Goal: Information Seeking & Learning: Find contact information

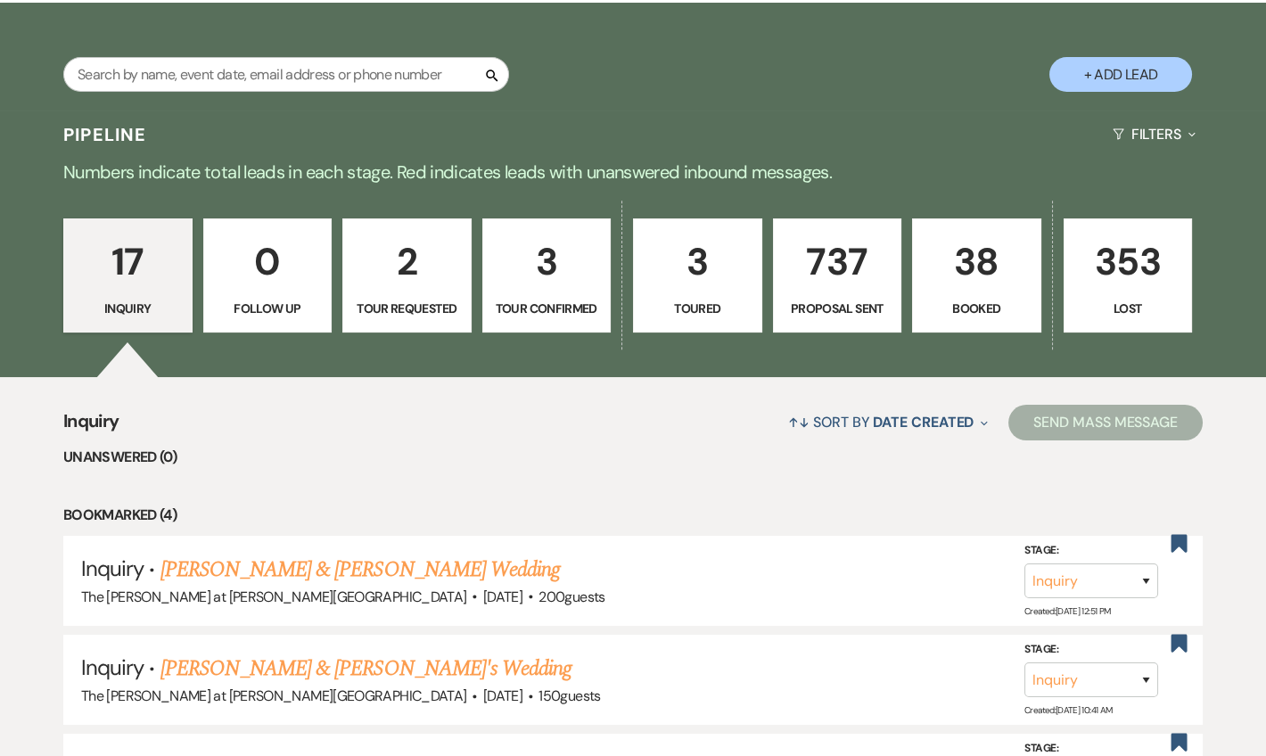
click at [925, 279] on p "38" at bounding box center [977, 262] width 106 height 60
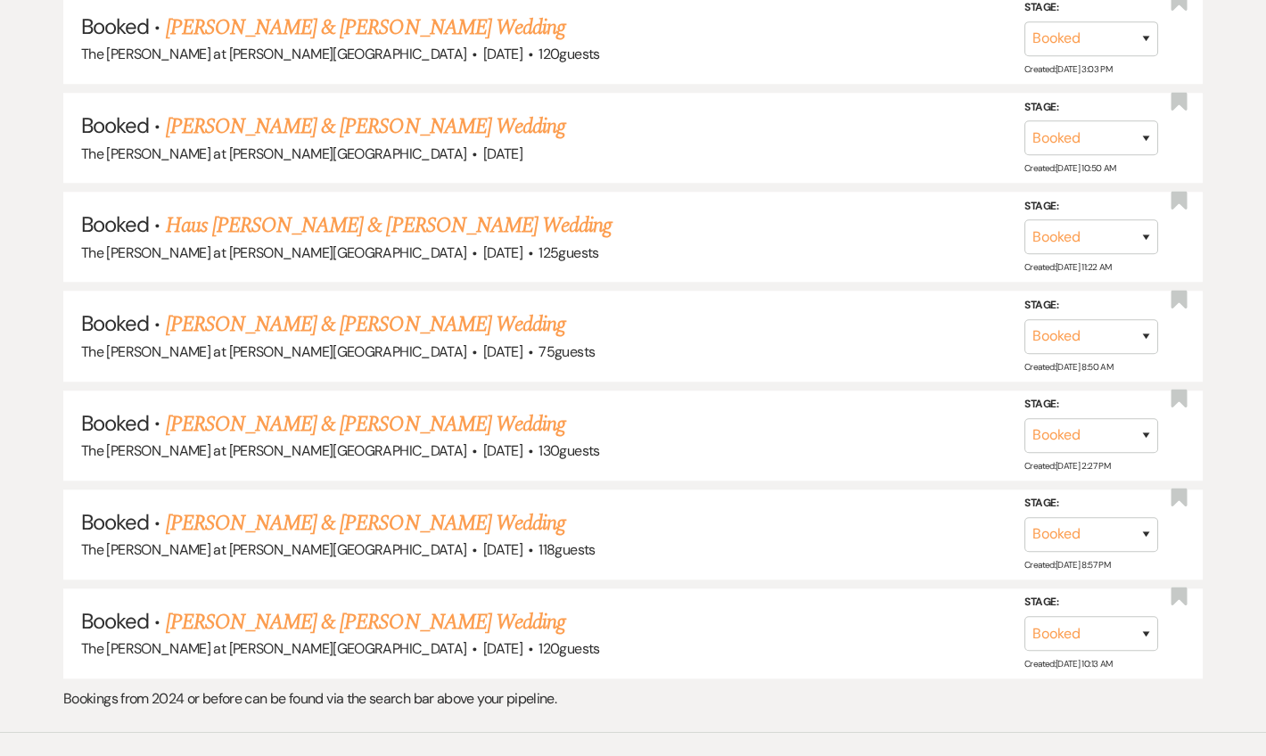
scroll to position [3737, 0]
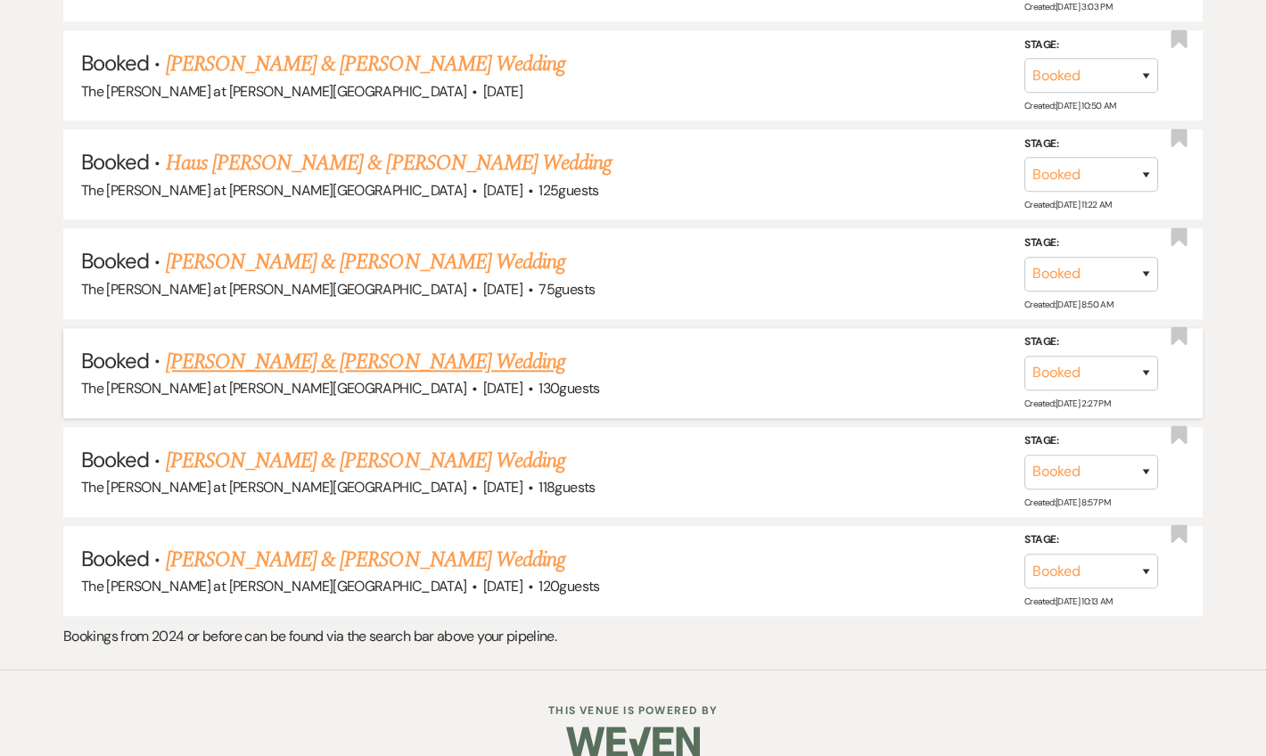
click at [281, 346] on link "[PERSON_NAME] & [PERSON_NAME] Wedding" at bounding box center [365, 362] width 399 height 32
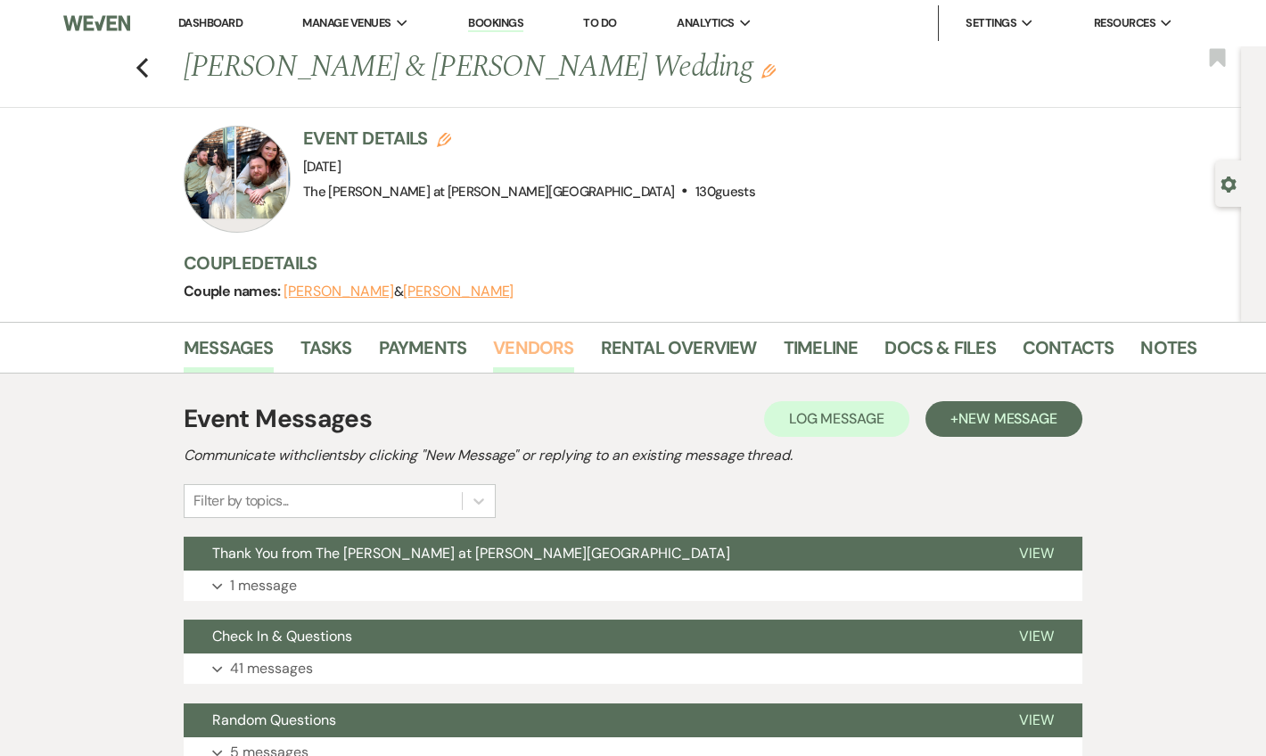
click at [534, 340] on link "Vendors" at bounding box center [533, 352] width 80 height 39
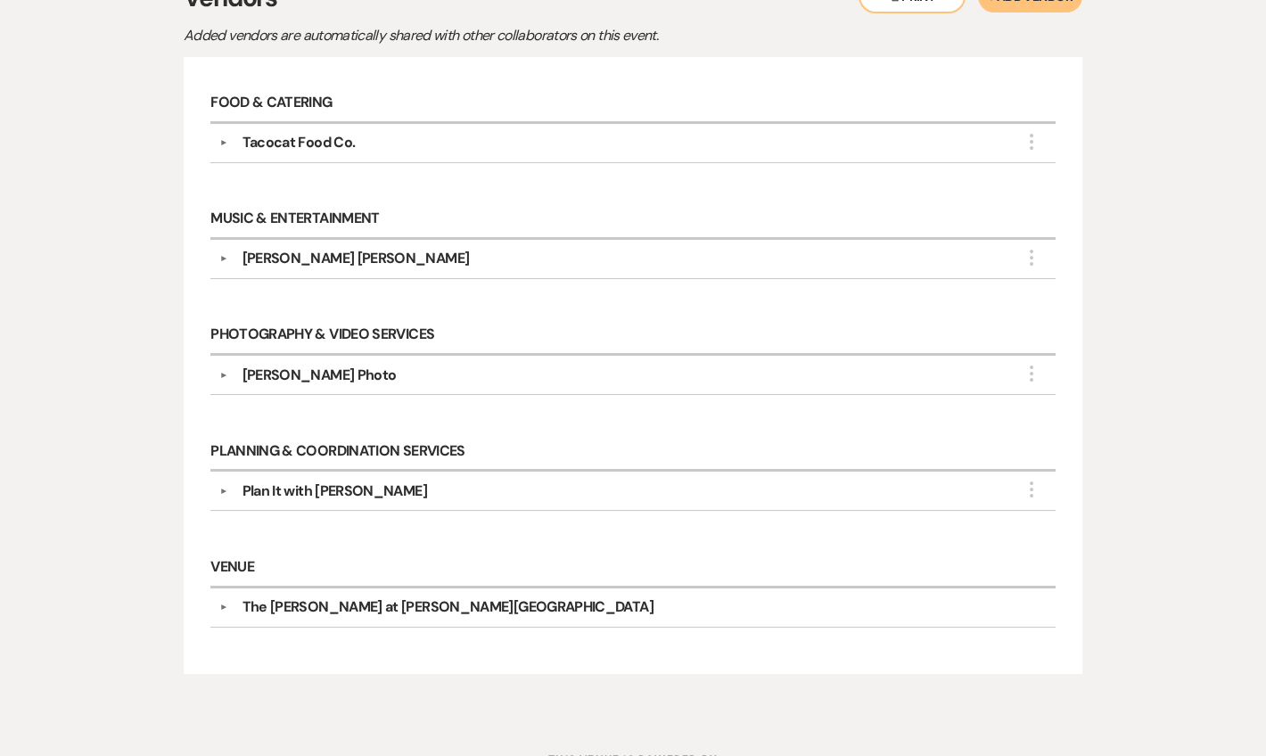
scroll to position [407, 0]
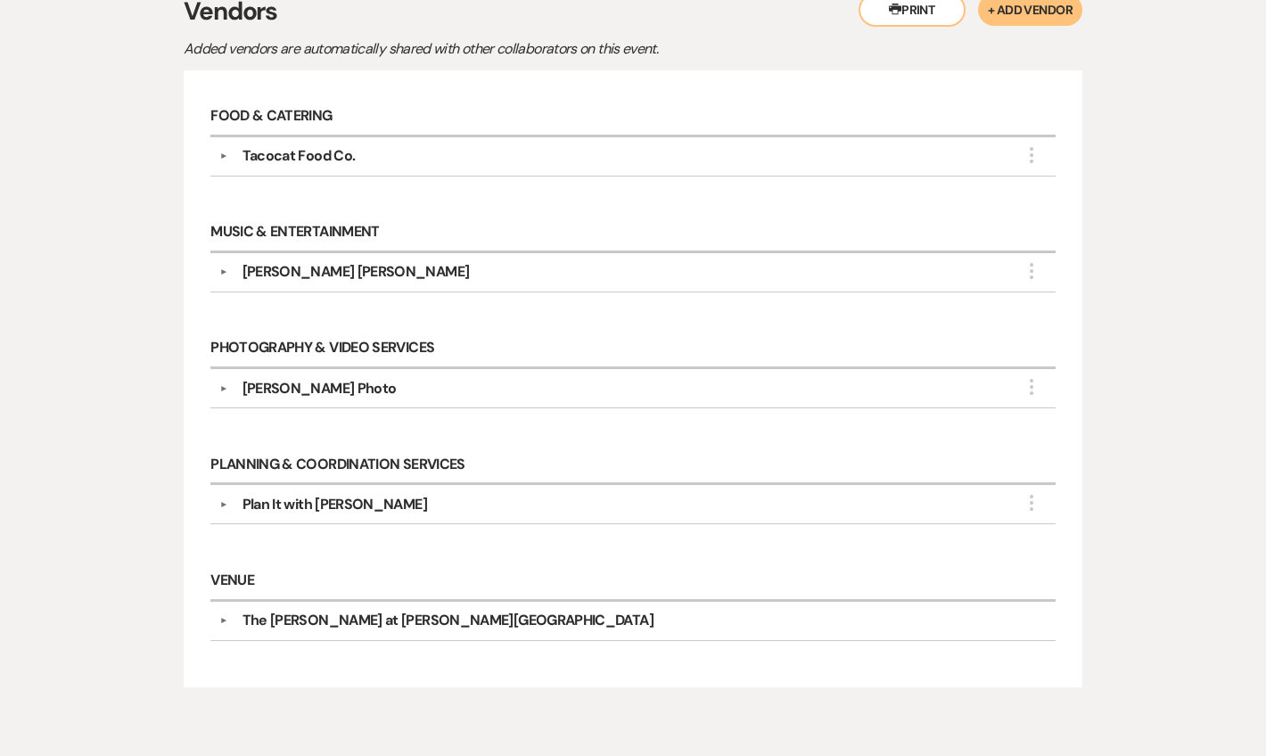
click at [230, 274] on div "[PERSON_NAME] [PERSON_NAME]" at bounding box center [637, 271] width 819 height 21
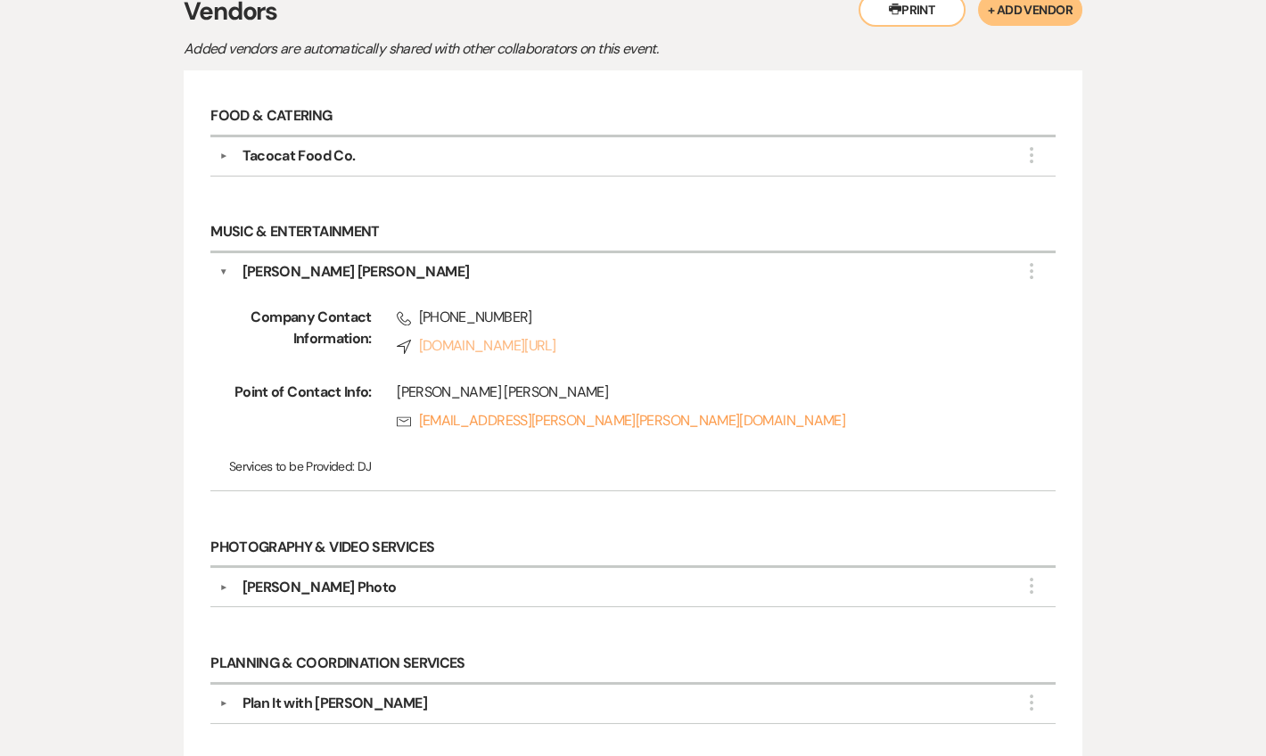
click at [455, 335] on link "Compass [DOMAIN_NAME][URL]" at bounding box center [701, 345] width 608 height 21
click at [251, 261] on div "[PERSON_NAME] [PERSON_NAME]" at bounding box center [355, 271] width 227 height 21
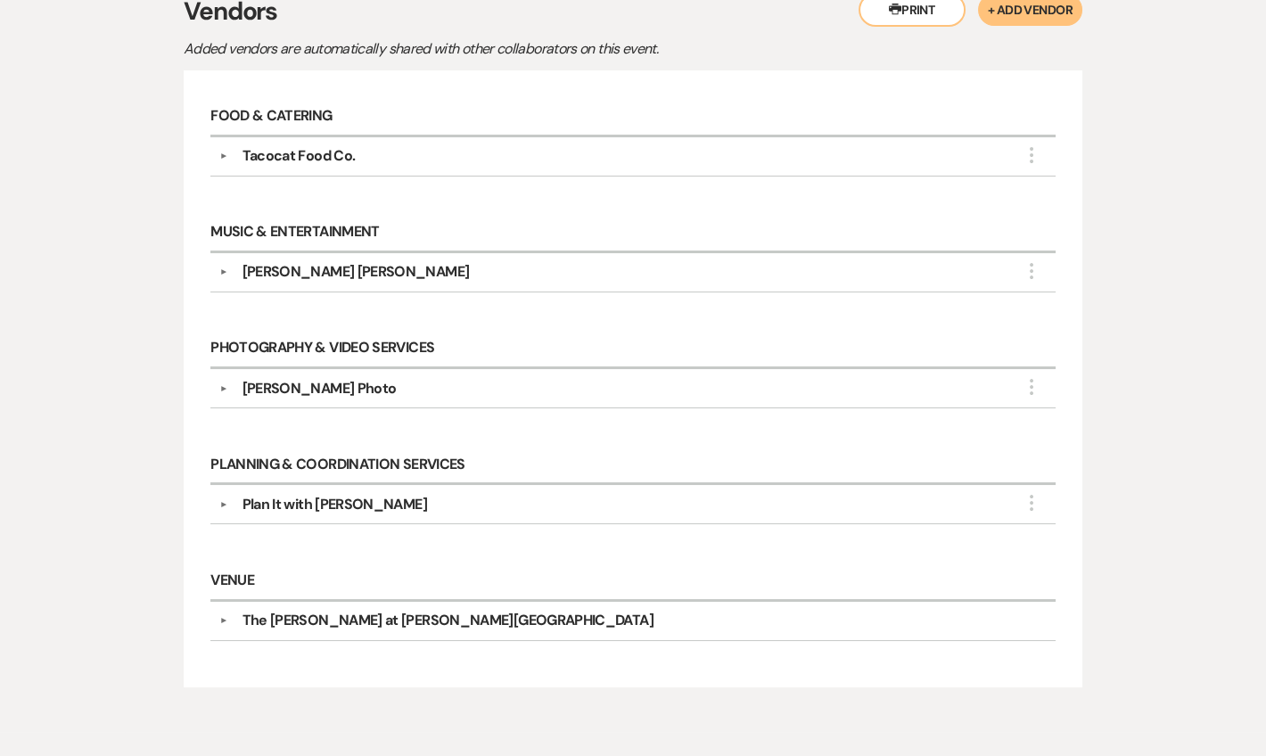
click at [251, 157] on div "Tacocat Food Co." at bounding box center [298, 155] width 113 height 21
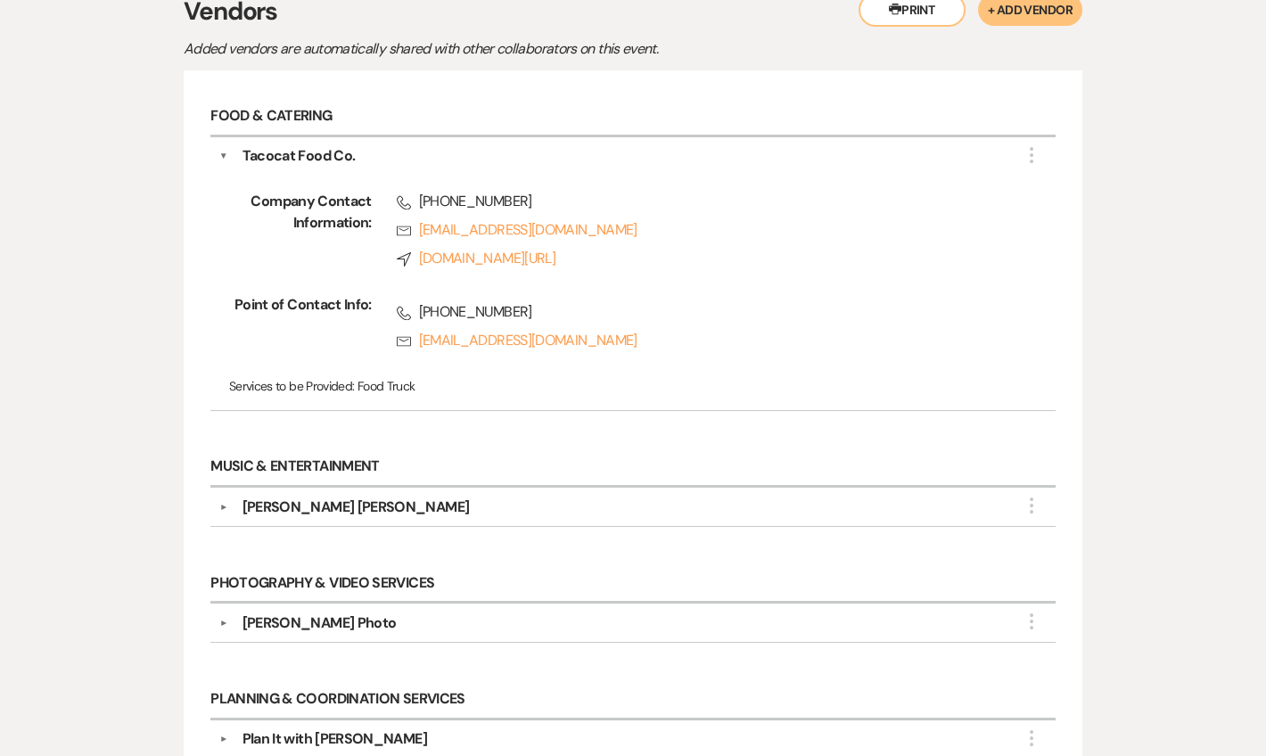
click at [251, 157] on div "Tacocat Food Co." at bounding box center [298, 155] width 113 height 21
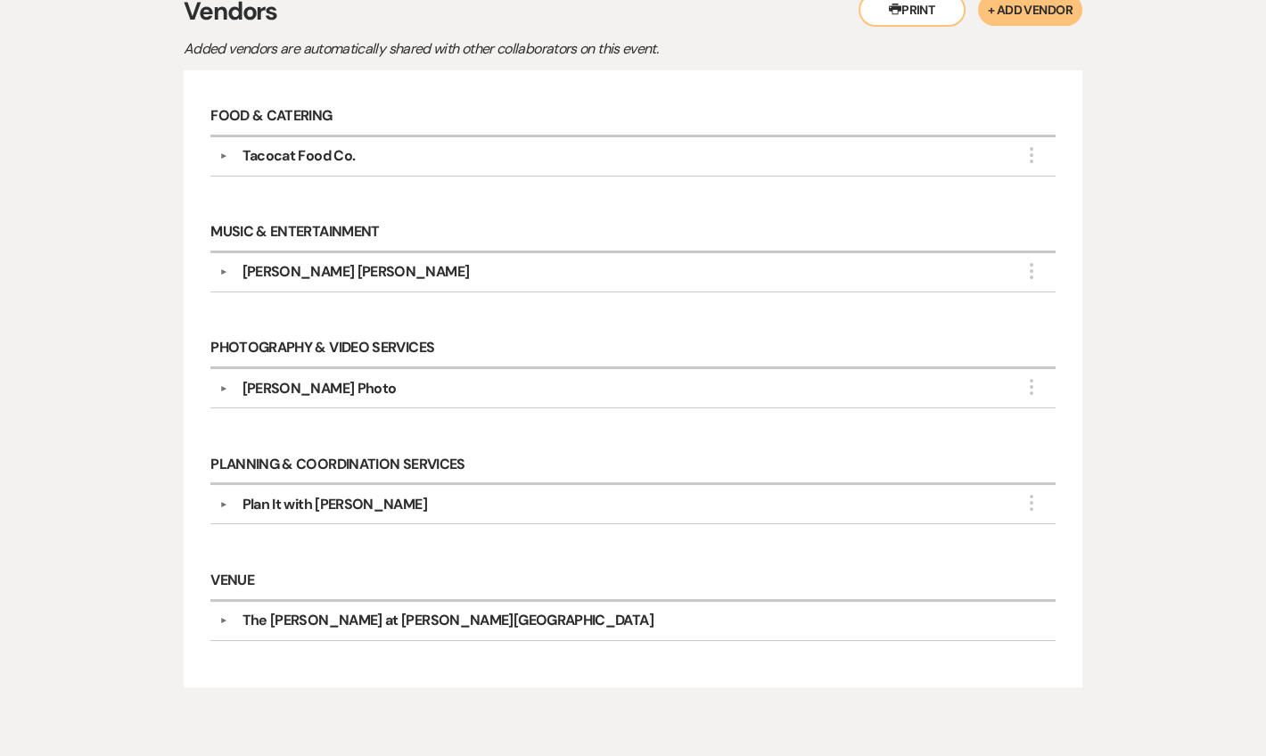
click at [330, 394] on div "▼ [PERSON_NAME] Photo More Company Contact Information: Phone [PHONE_NUMBER] Rs…" at bounding box center [632, 388] width 845 height 39
click at [322, 381] on div "[PERSON_NAME] Photo" at bounding box center [319, 388] width 154 height 21
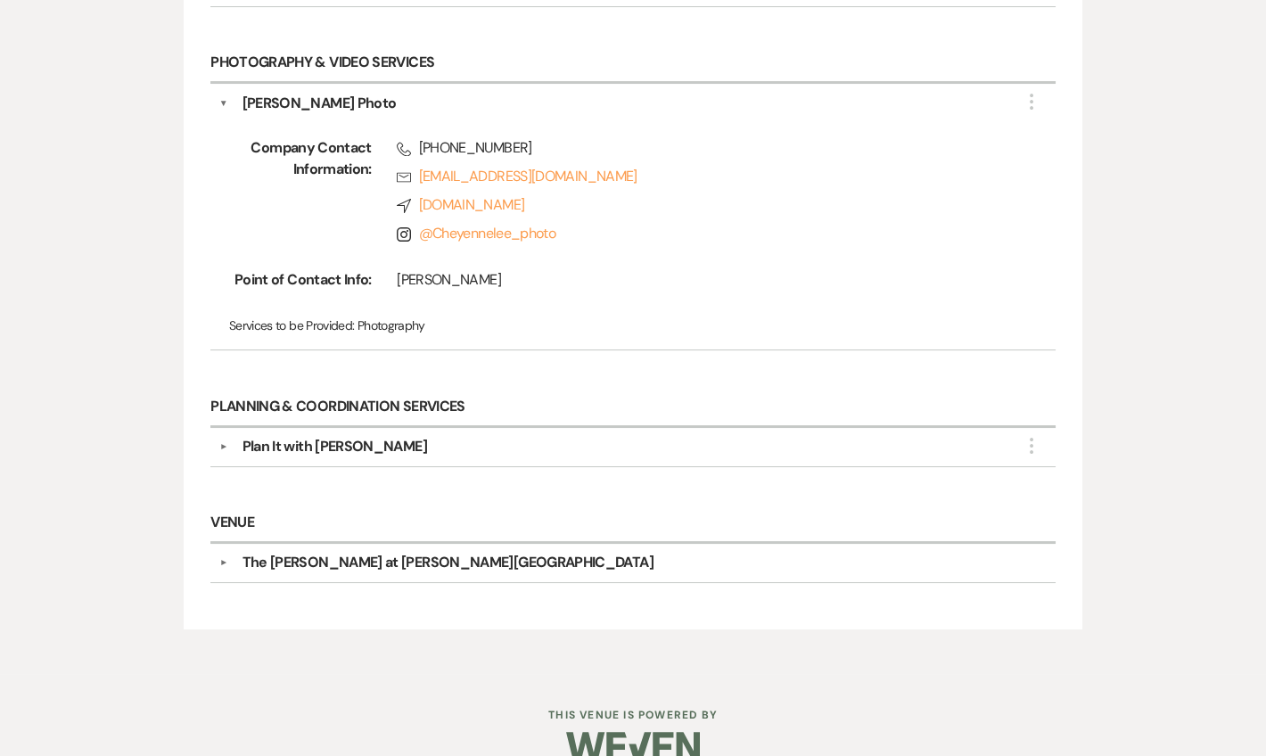
scroll to position [698, 0]
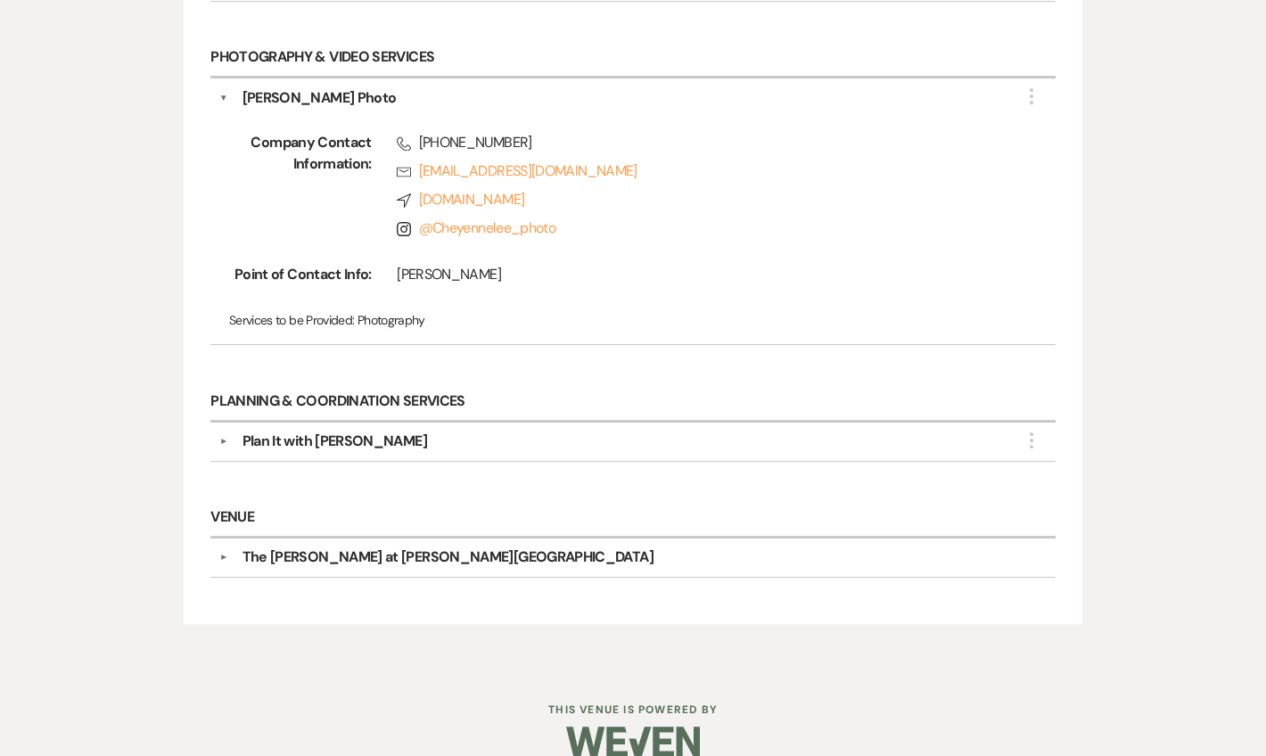
click at [232, 451] on div "▼ Plan It with [PERSON_NAME] More Company Contact Information: Phone [PHONE_NUM…" at bounding box center [632, 442] width 845 height 39
click at [226, 437] on button "▼" at bounding box center [223, 441] width 21 height 9
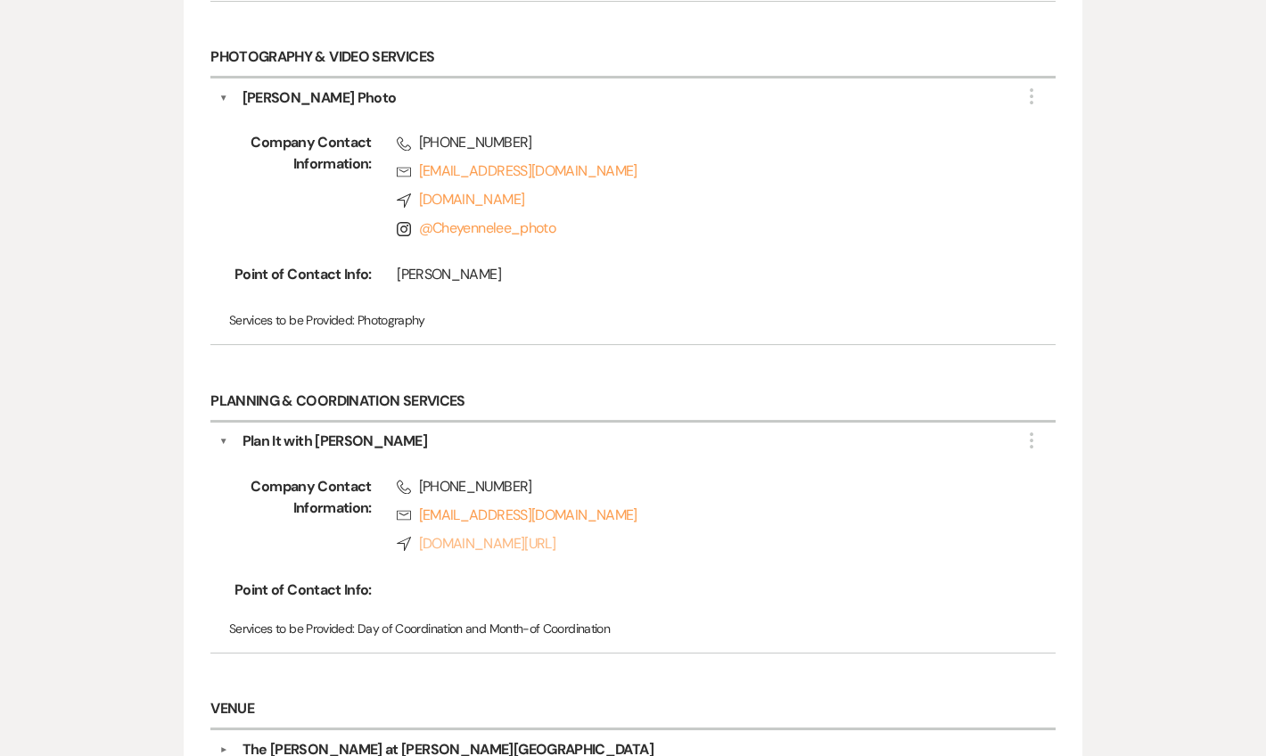
click at [501, 536] on link "Compass [DOMAIN_NAME][URL]" at bounding box center [701, 543] width 608 height 21
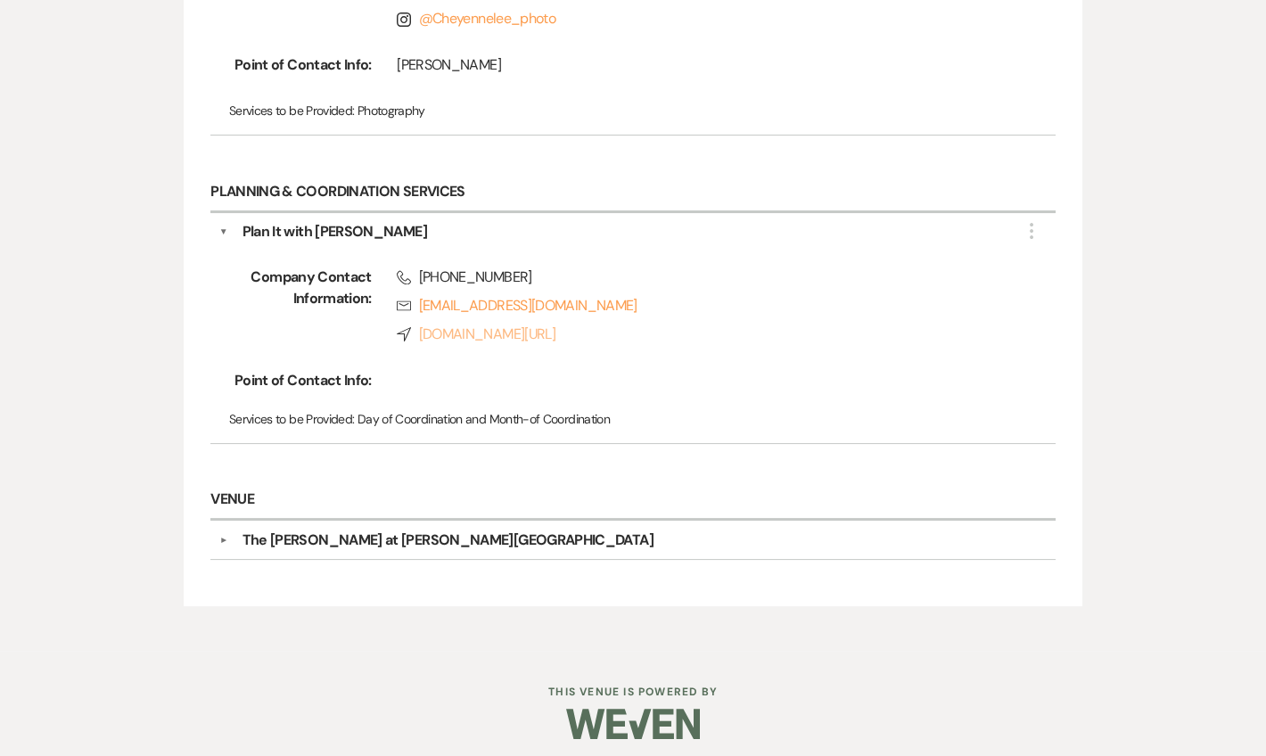
scroll to position [695, 0]
